Goal: Information Seeking & Learning: Learn about a topic

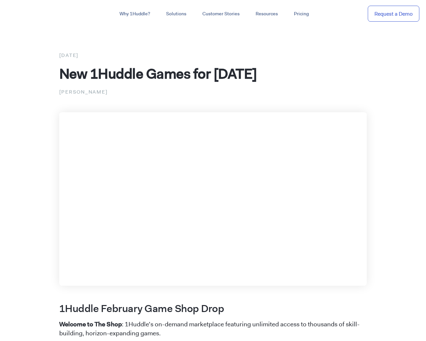
scroll to position [2675, 0]
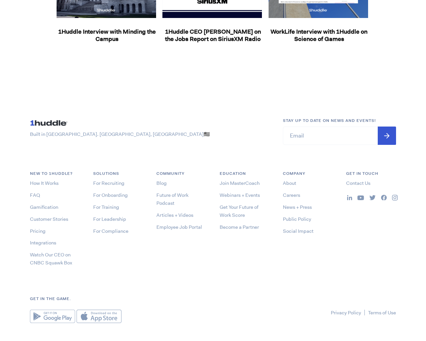
scroll to position [1165, 0]
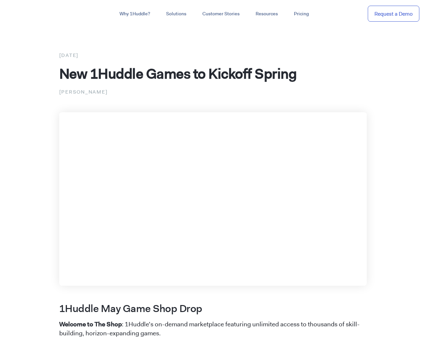
scroll to position [1319, 0]
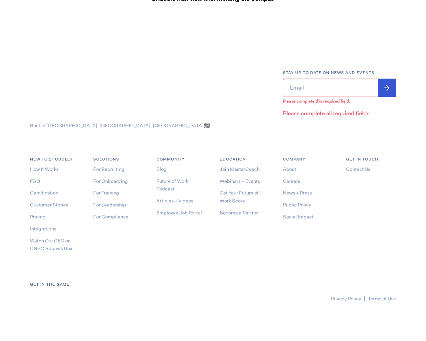
click input "e" at bounding box center [0, 0] width 0 height 0
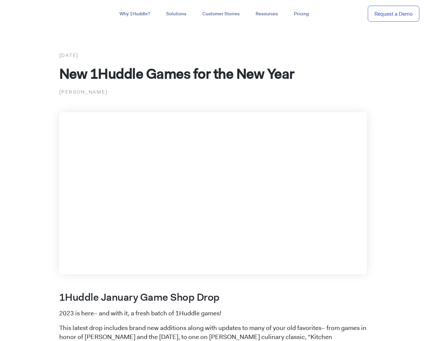
scroll to position [2685, 0]
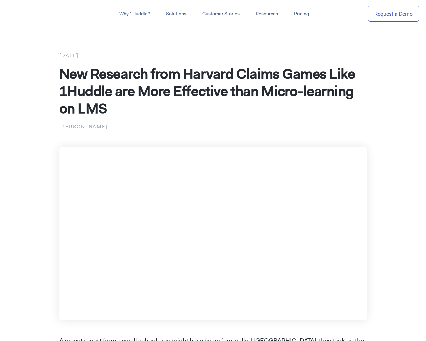
scroll to position [2113, 0]
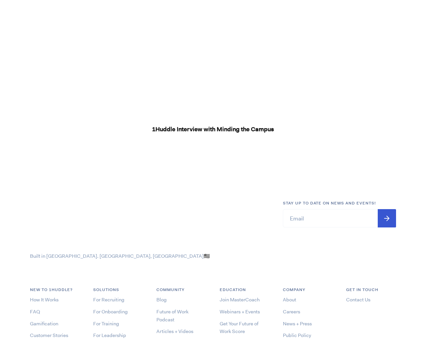
scroll to position [4841, 0]
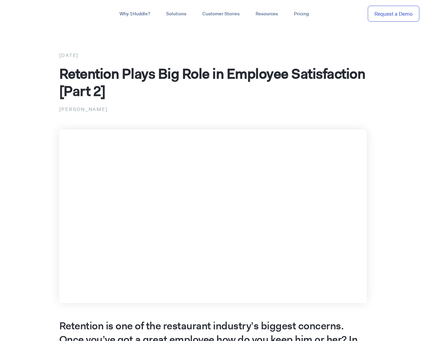
scroll to position [1522, 0]
